Goal: Information Seeking & Learning: Learn about a topic

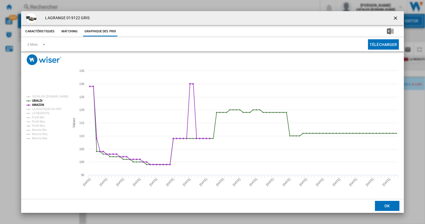
click at [395, 15] on ng-md-icon "getI18NText('BUTTONS.CLOSE_DIALOG')" at bounding box center [396, 18] width 7 height 7
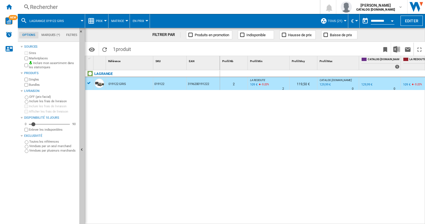
click at [90, 9] on div "Rechercher" at bounding box center [168, 7] width 276 height 8
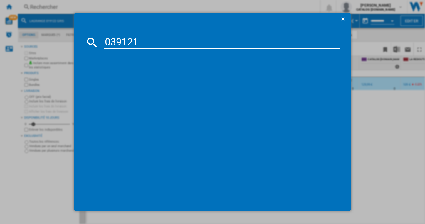
type input "039121"
click at [149, 81] on div "LAGRANGE SUPER2 039121 NOIR" at bounding box center [215, 78] width 245 height 9
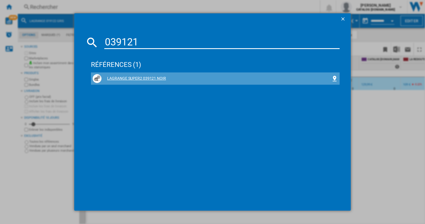
click at [151, 79] on div "LAGRANGE SUPER2 039121 NOIR" at bounding box center [217, 79] width 230 height 6
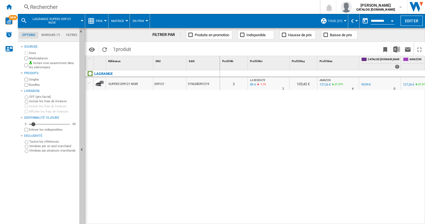
click at [138, 82] on div "SUPER2 039121 NOIR" at bounding box center [124, 84] width 30 height 13
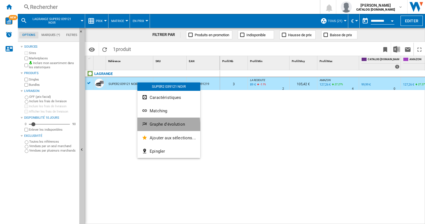
click at [155, 127] on button "Graphe d'évolution" at bounding box center [169, 123] width 63 height 13
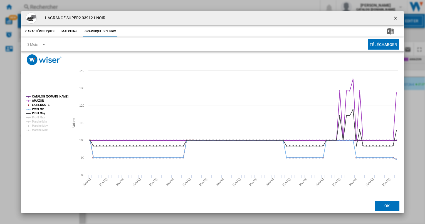
click at [45, 95] on tspan "CATALOG [DOMAIN_NAME]" at bounding box center [50, 96] width 36 height 3
click at [38, 109] on tspan "Profil Min" at bounding box center [38, 108] width 13 height 3
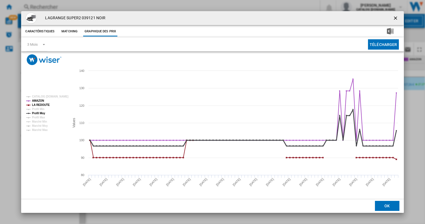
click at [38, 113] on tspan "Profil Moy" at bounding box center [38, 113] width 13 height 3
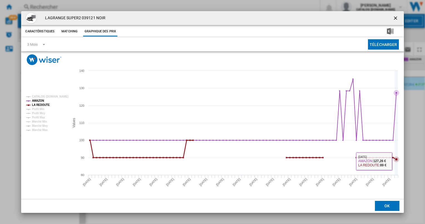
click at [396, 159] on icon "Product popup" at bounding box center [397, 159] width 3 height 3
click at [394, 19] on ng-md-icon "getI18NText('BUTTONS.CLOSE_DIALOG')" at bounding box center [396, 18] width 7 height 7
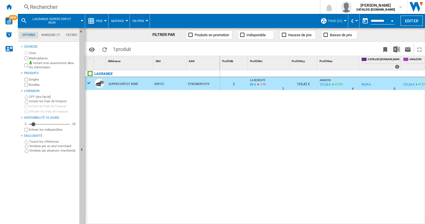
drag, startPoint x: 200, startPoint y: 222, endPoint x: 234, endPoint y: 221, distance: 33.2
click at [234, 221] on div "1 Référence 1 SKU 1 EAN 1 LAGRANGE SUPER2 039121 NOIR 039121 3196200391219 Prof…" at bounding box center [255, 140] width 340 height 168
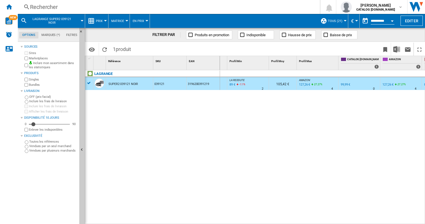
scroll to position [0, 59]
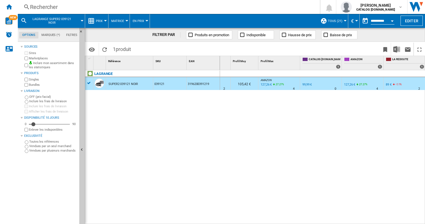
click at [388, 85] on div "89 €" at bounding box center [389, 85] width 6 height 4
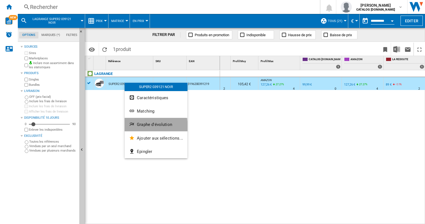
click at [150, 127] on span "Graphe d'évolution" at bounding box center [154, 124] width 35 height 5
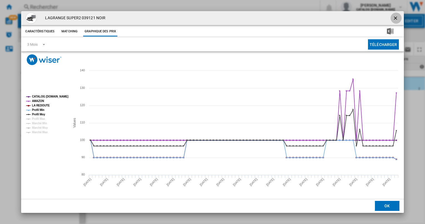
click at [397, 19] on ng-md-icon "getI18NText('BUTTONS.CLOSE_DIALOG')" at bounding box center [396, 18] width 7 height 7
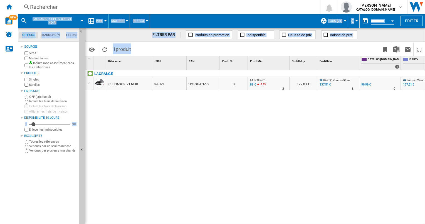
click at [131, 85] on div "SUPER2 039121 NOIR" at bounding box center [124, 84] width 30 height 13
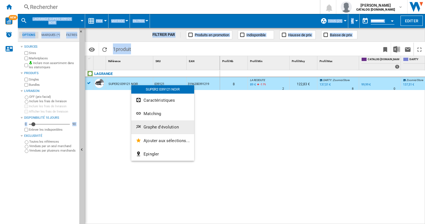
click at [156, 126] on span "Graphe d'évolution" at bounding box center [161, 126] width 35 height 5
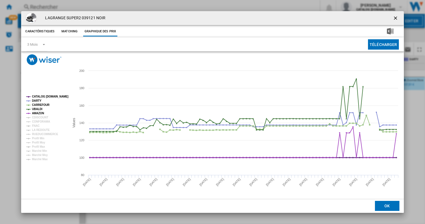
click at [45, 95] on tspan "CATALOG [DOMAIN_NAME]" at bounding box center [50, 96] width 36 height 3
click at [43, 104] on tspan "CARREFOUR" at bounding box center [41, 104] width 18 height 3
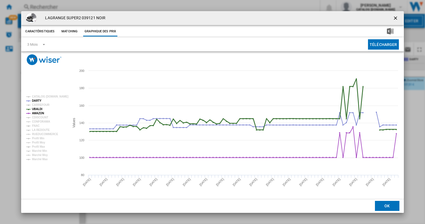
click at [40, 108] on tspan "UBALDI" at bounding box center [37, 108] width 10 height 3
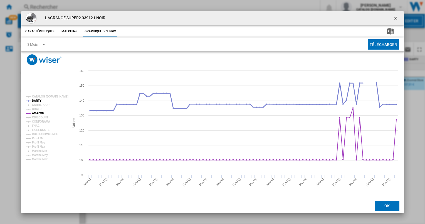
click at [40, 100] on tspan "DARTY" at bounding box center [36, 100] width 9 height 3
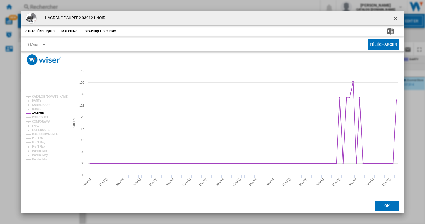
click at [40, 100] on tspan "DARTY" at bounding box center [36, 100] width 9 height 3
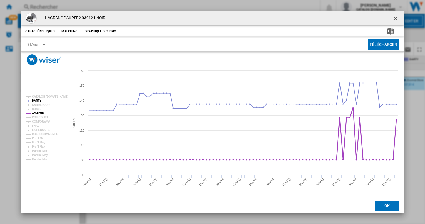
click at [40, 112] on tspan "AMAZON" at bounding box center [38, 113] width 12 height 3
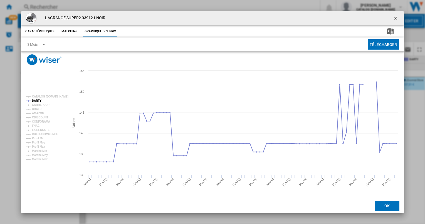
click at [40, 112] on tspan "AMAZON" at bounding box center [38, 113] width 12 height 3
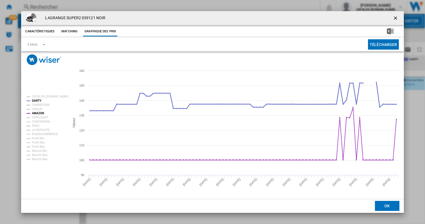
drag, startPoint x: 38, startPoint y: 100, endPoint x: 37, endPoint y: 104, distance: 3.8
click at [38, 101] on tspan "DARTY" at bounding box center [36, 100] width 9 height 3
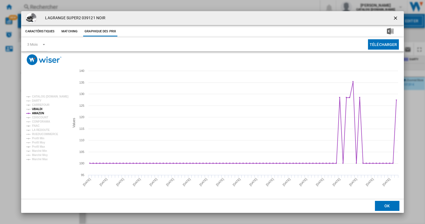
click at [37, 110] on tspan "UBALDI" at bounding box center [37, 108] width 10 height 3
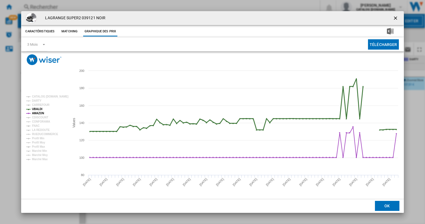
click at [37, 110] on tspan "UBALDI" at bounding box center [37, 108] width 10 height 3
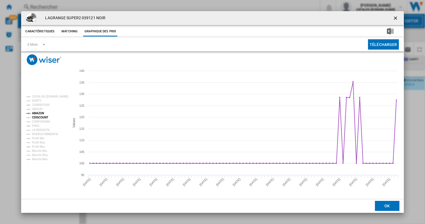
click at [36, 118] on tspan "CDISCOUNT" at bounding box center [40, 117] width 16 height 3
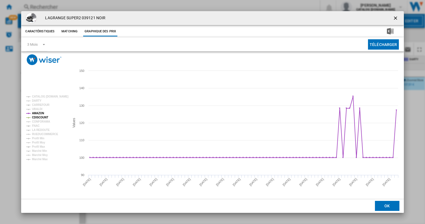
click at [36, 118] on tspan "CDISCOUNT" at bounding box center [40, 117] width 16 height 3
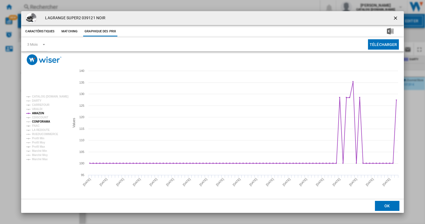
click at [36, 121] on tspan "CONFORAMA" at bounding box center [41, 121] width 18 height 3
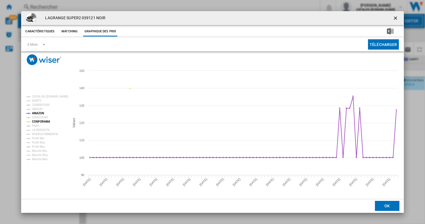
click at [36, 121] on tspan "CONFORAMA" at bounding box center [41, 121] width 18 height 3
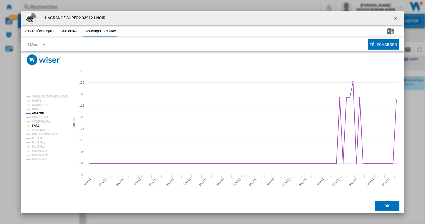
click at [36, 126] on tspan "FNAC" at bounding box center [36, 125] width 8 height 3
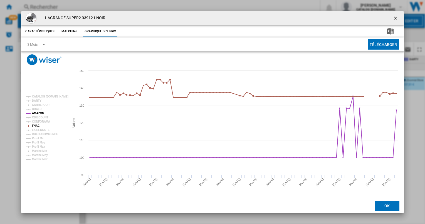
click at [36, 126] on tspan "FNAC" at bounding box center [36, 125] width 8 height 3
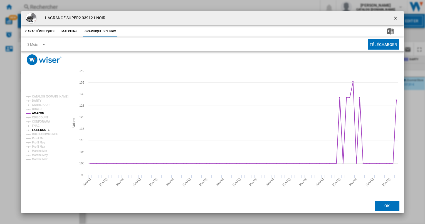
click at [36, 128] on tspan "LA REDOUTE" at bounding box center [41, 129] width 18 height 3
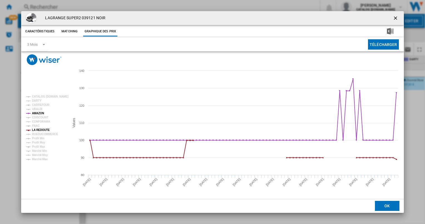
click at [36, 128] on tspan "LA REDOUTE" at bounding box center [41, 129] width 18 height 3
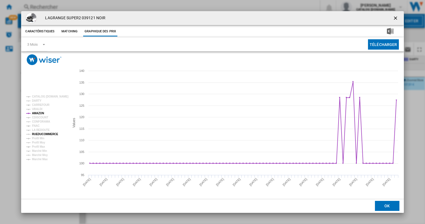
click at [37, 133] on tspan "RUEDUCOMMERCE" at bounding box center [45, 134] width 26 height 3
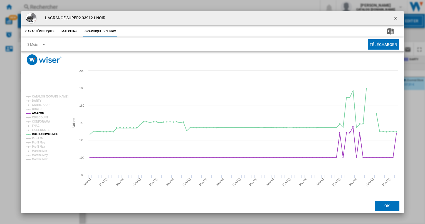
click at [37, 133] on tspan "RUEDUCOMMERCE" at bounding box center [45, 134] width 26 height 3
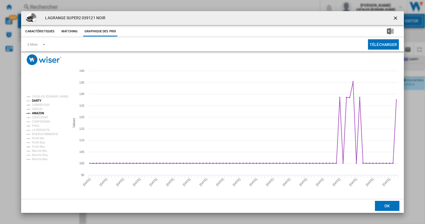
click at [36, 101] on tspan "DARTY" at bounding box center [36, 100] width 9 height 3
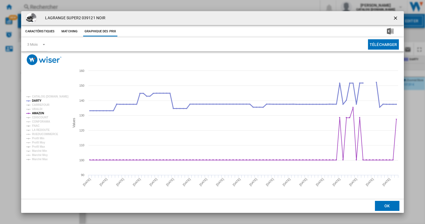
click at [36, 101] on tspan "DARTY" at bounding box center [36, 100] width 9 height 3
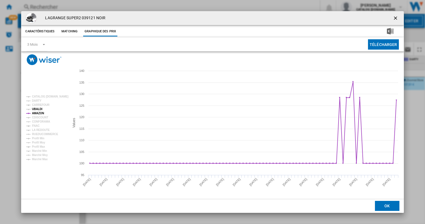
click at [36, 108] on tspan "UBALDI" at bounding box center [37, 108] width 10 height 3
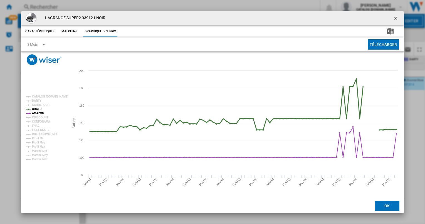
click at [33, 108] on tspan "UBALDI" at bounding box center [37, 108] width 10 height 3
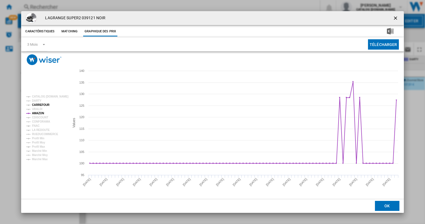
click at [38, 103] on tspan "CARREFOUR" at bounding box center [41, 104] width 18 height 3
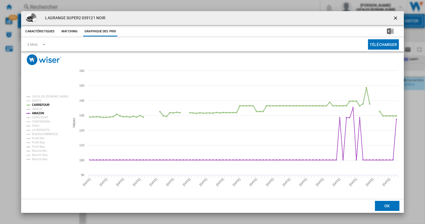
click at [45, 104] on tspan "CARREFOUR" at bounding box center [41, 104] width 18 height 3
